Goal: Navigation & Orientation: Find specific page/section

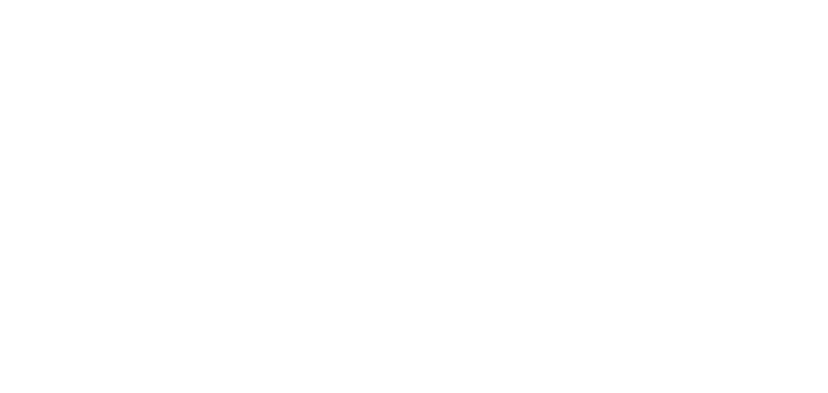
click at [424, 14] on body at bounding box center [414, 196] width 828 height 393
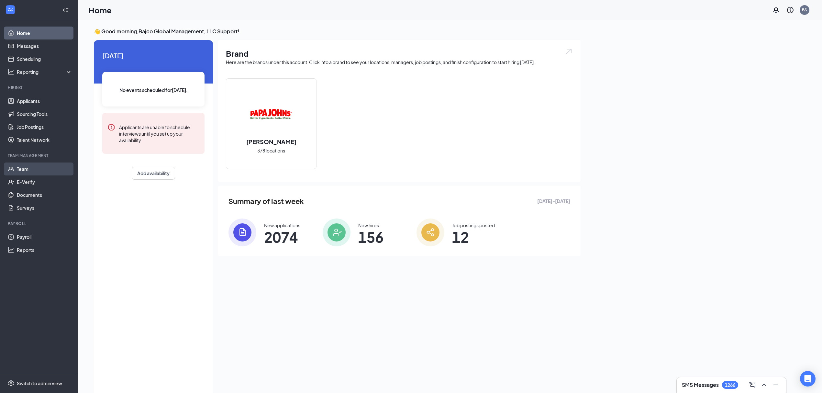
click at [39, 169] on link "Team" at bounding box center [44, 168] width 55 height 13
